Goal: Find specific page/section: Find specific page/section

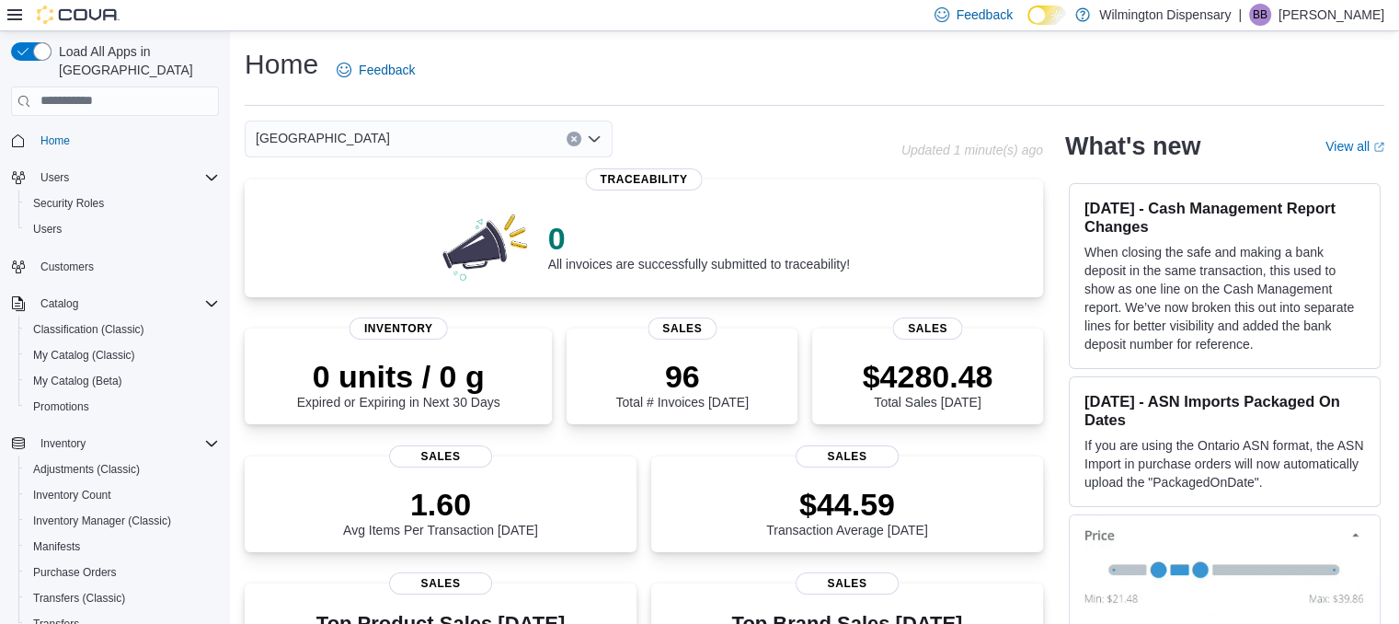
click at [328, 128] on div "[GEOGRAPHIC_DATA]" at bounding box center [429, 139] width 368 height 37
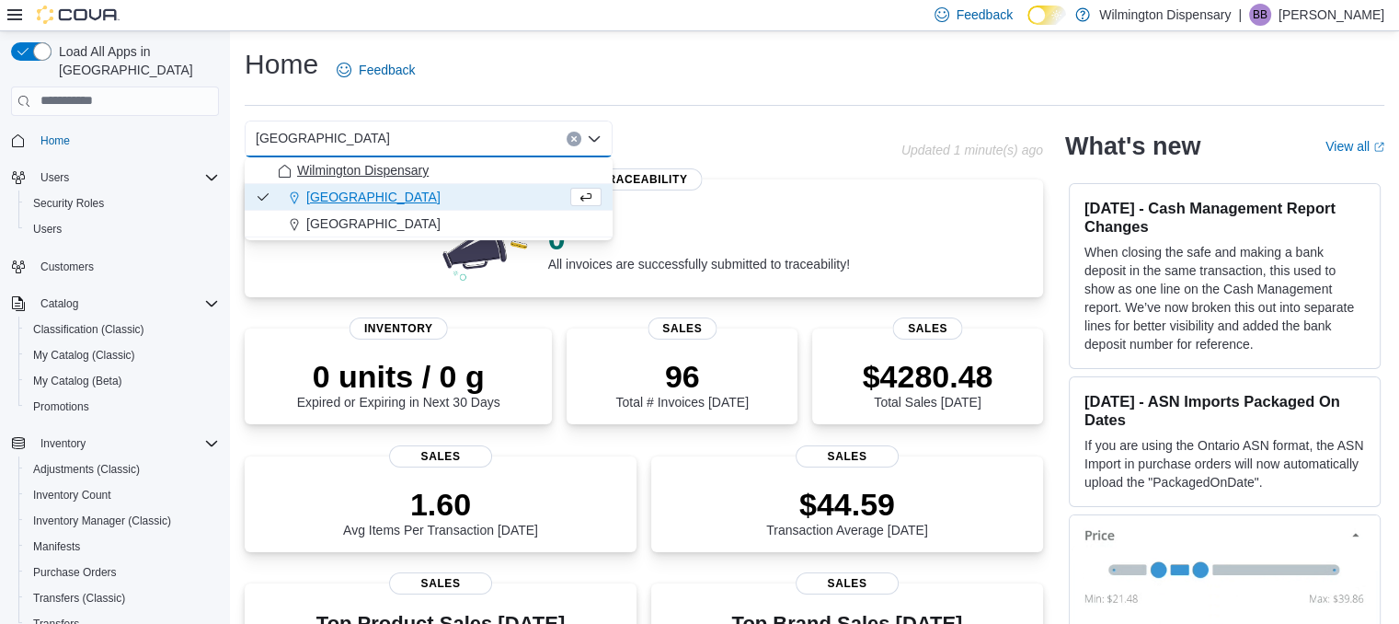
click at [350, 168] on span "Wilmington Dispensary" at bounding box center [363, 170] width 132 height 18
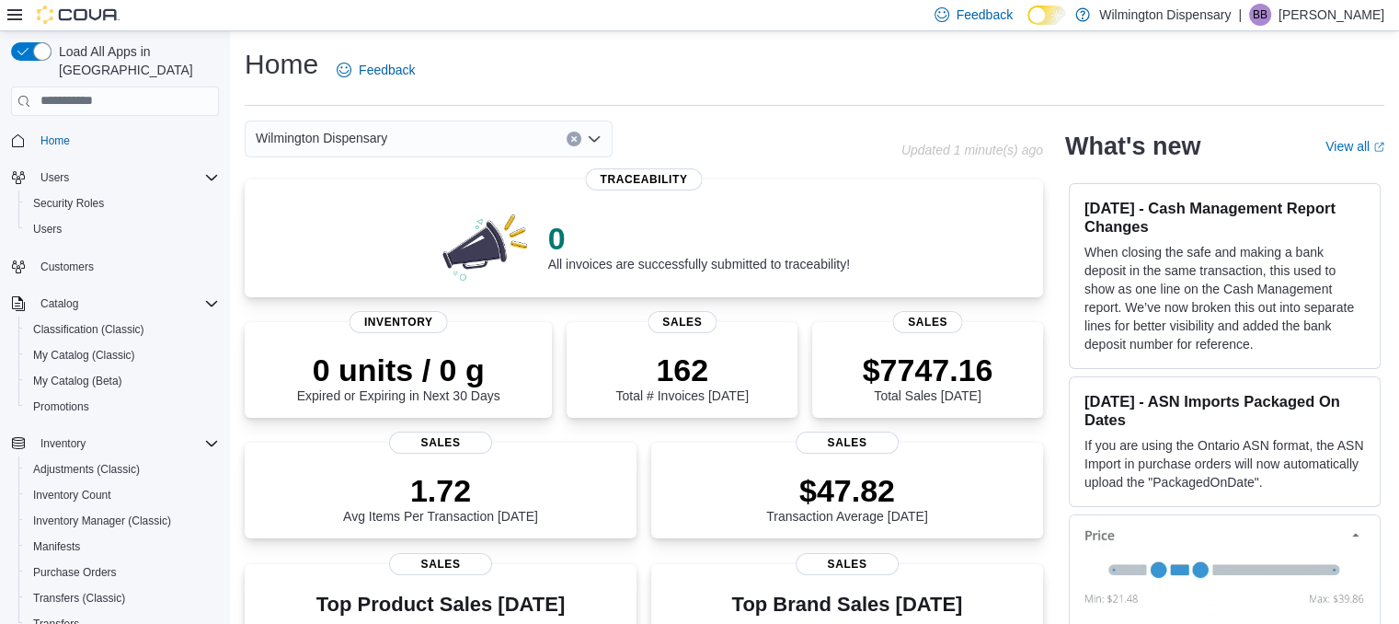
click at [460, 155] on div "Wilmington Dispensary Combo box. Selected. Wilmington Dispensary. Press Backspa…" at bounding box center [429, 139] width 368 height 37
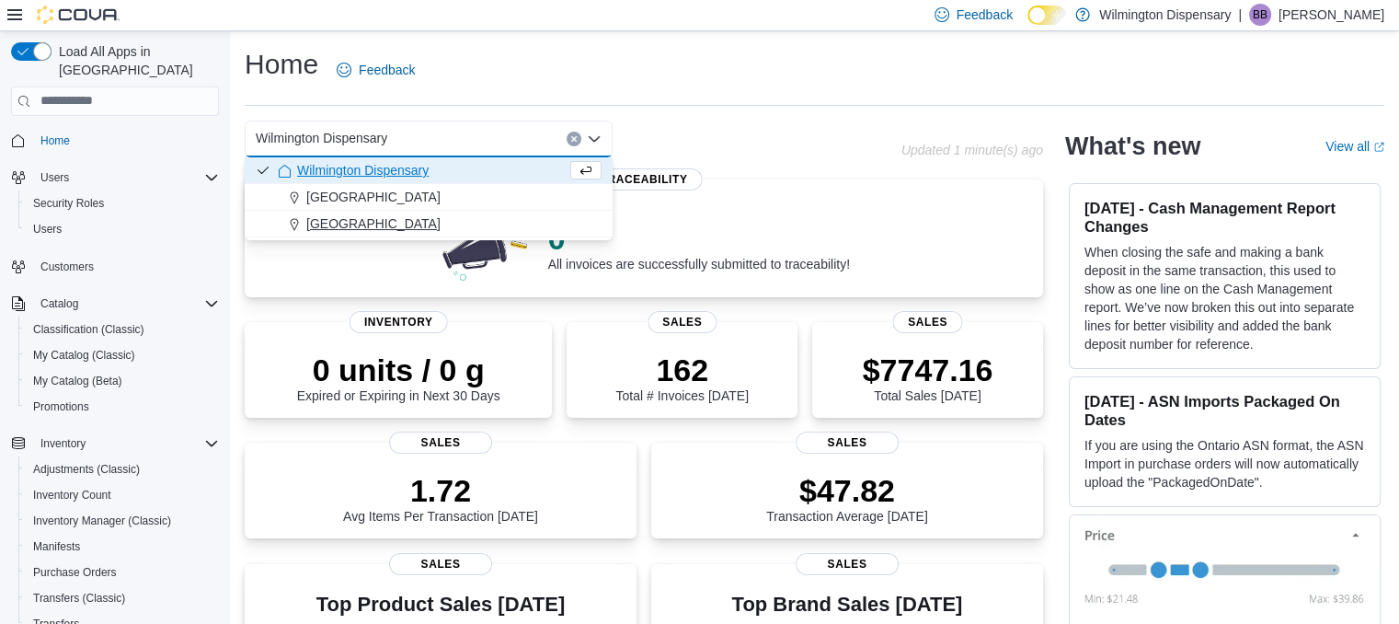
click at [427, 222] on div "[GEOGRAPHIC_DATA]" at bounding box center [440, 223] width 324 height 18
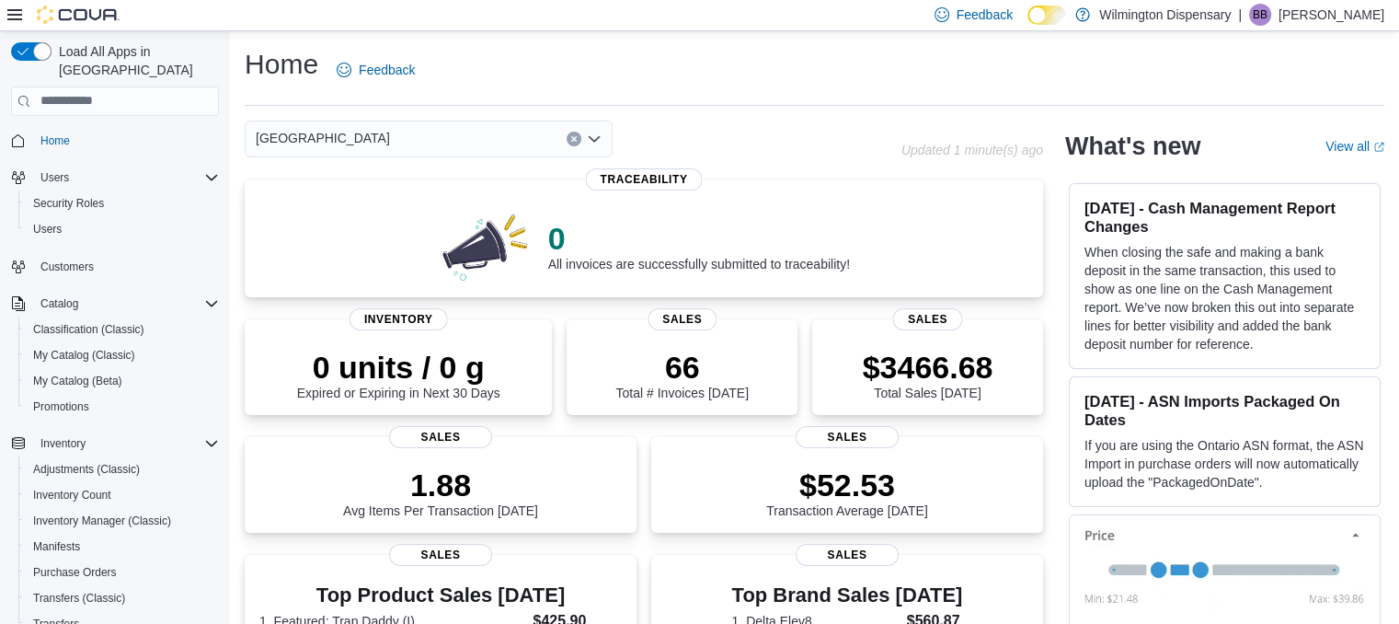
click at [454, 145] on div "Market Street Combo box. Selected. [GEOGRAPHIC_DATA]. Press Backspace to delete…" at bounding box center [429, 139] width 368 height 37
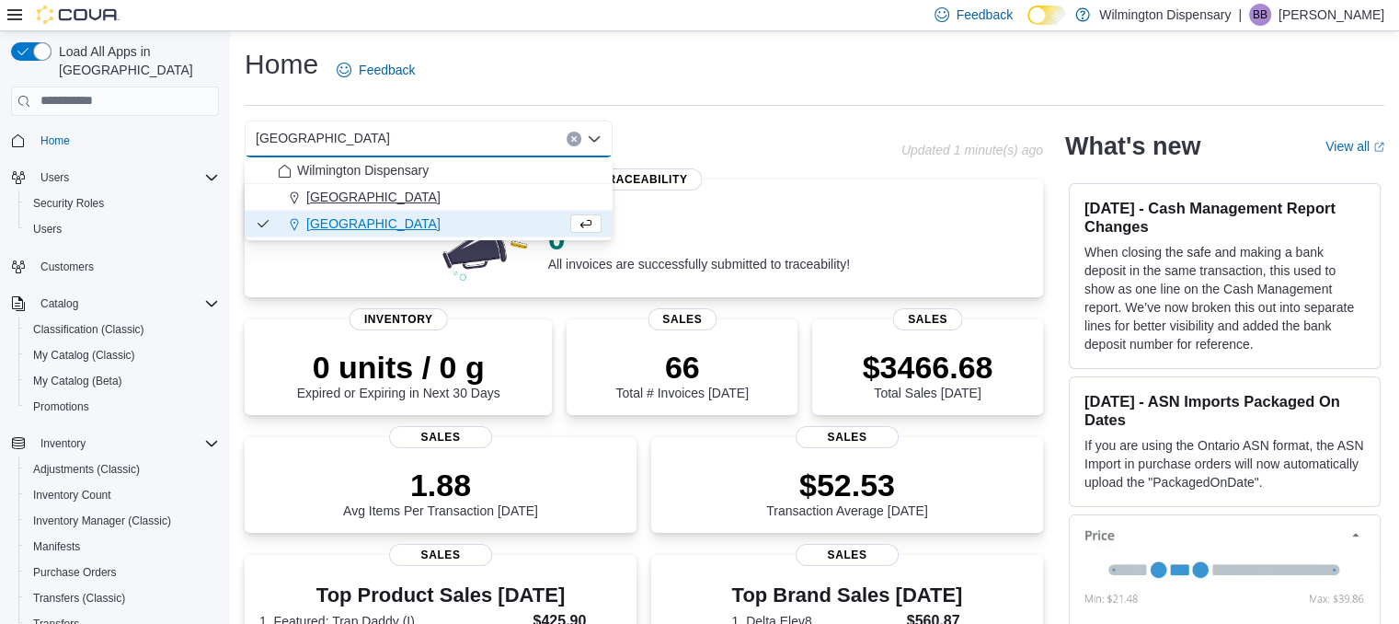
click at [431, 195] on div "[GEOGRAPHIC_DATA]" at bounding box center [440, 197] width 324 height 18
